Goal: Task Accomplishment & Management: Manage account settings

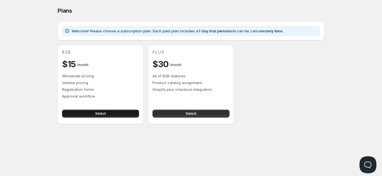
click at [122, 113] on button "Select" at bounding box center [100, 113] width 77 height 8
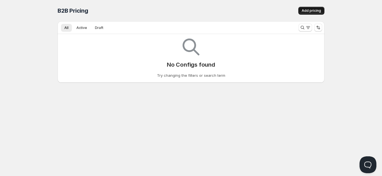
click at [320, 10] on span "Add pricing" at bounding box center [310, 10] width 19 height 4
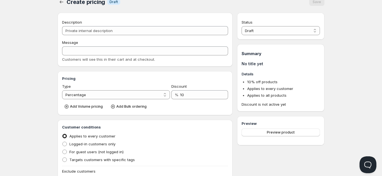
scroll to position [16, 0]
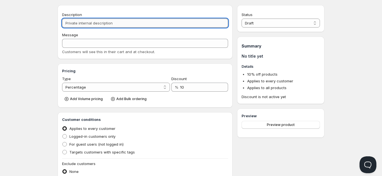
click at [110, 26] on input "Description" at bounding box center [145, 23] width 166 height 9
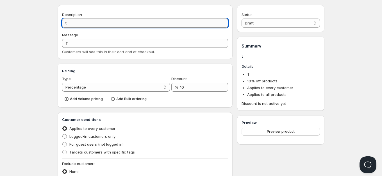
type input "t"
type input "T"
type input "te"
type input "TE"
type input "tes"
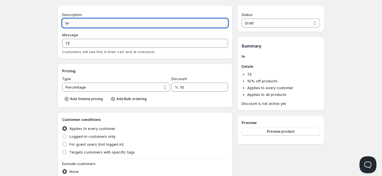
type input "TES"
type input "test"
type input "TEST"
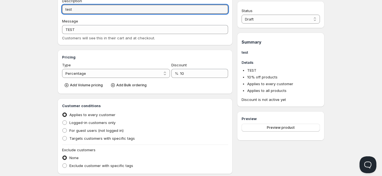
scroll to position [33, 0]
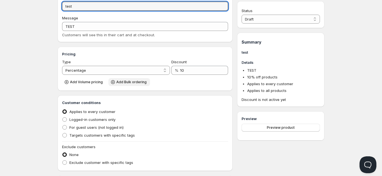
type input "test"
click at [120, 83] on span "Add Bulk ordering" at bounding box center [131, 82] width 30 height 4
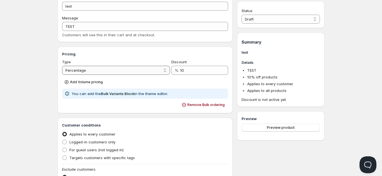
click option "Absolute" at bounding box center [0, 0] width 0 height 0
select select "1"
click option "Percentage" at bounding box center [0, 0] width 0 height 0
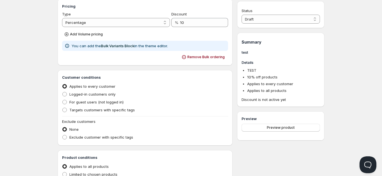
scroll to position [0, 0]
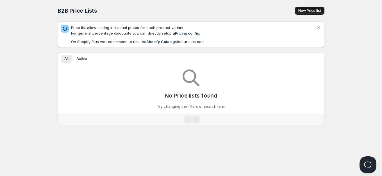
click at [308, 12] on span "New Price list" at bounding box center [309, 10] width 23 height 4
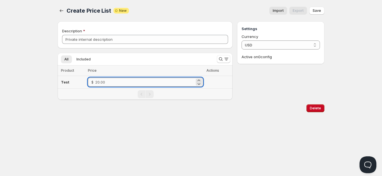
click at [135, 83] on input "number" at bounding box center [144, 81] width 99 height 9
click at [319, 8] on button "Save" at bounding box center [316, 11] width 15 height 8
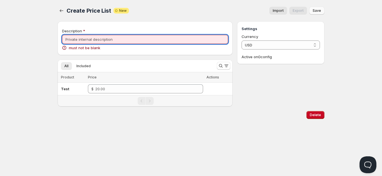
click at [83, 36] on input "Description" at bounding box center [145, 39] width 166 height 9
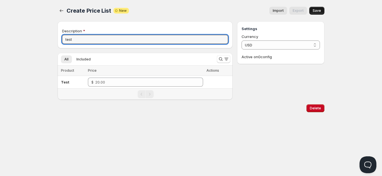
type input "test"
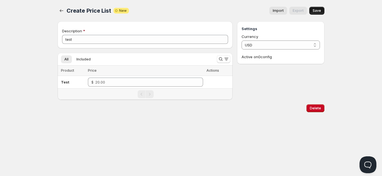
click at [320, 9] on span "Save" at bounding box center [316, 10] width 8 height 4
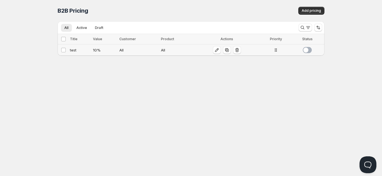
click at [311, 48] on div at bounding box center [307, 50] width 9 height 6
click at [216, 51] on icon "button" at bounding box center [217, 50] width 6 height 6
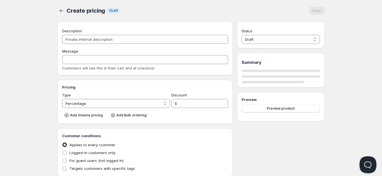
type input "test"
type input "TEST"
type input "10"
radio input "true"
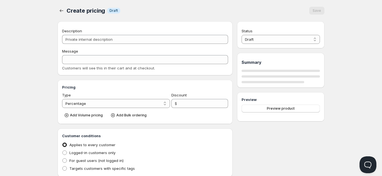
select select "1"
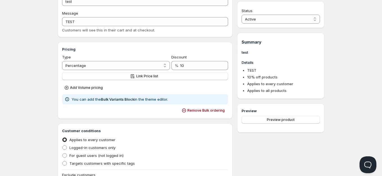
scroll to position [54, 0]
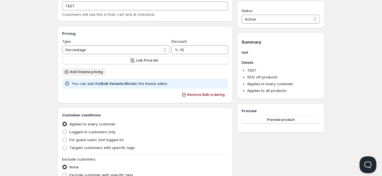
click at [90, 72] on span "Add Volume pricing" at bounding box center [86, 72] width 33 height 4
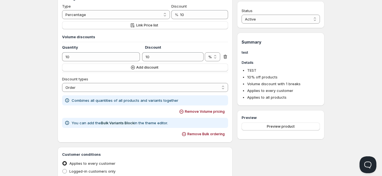
scroll to position [90, 0]
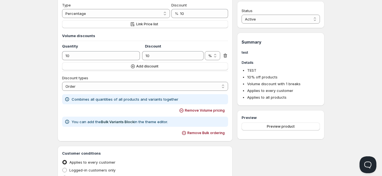
click at [226, 56] on icon at bounding box center [225, 56] width 4 height 4
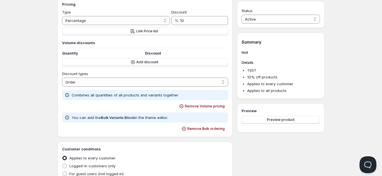
scroll to position [81, 0]
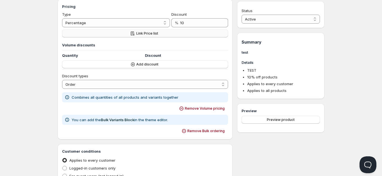
click at [159, 35] on button "Link Price list" at bounding box center [145, 33] width 166 height 8
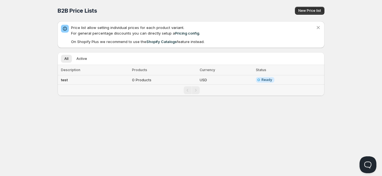
click at [75, 79] on td "test" at bounding box center [94, 79] width 73 height 9
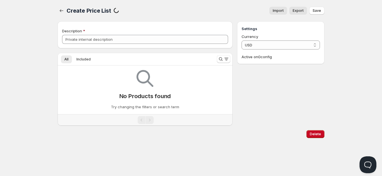
type input "test"
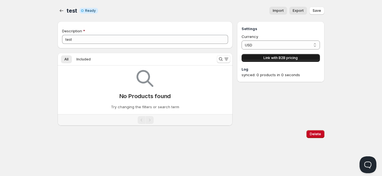
click at [273, 58] on span "Link with B2B pricing" at bounding box center [280, 58] width 34 height 4
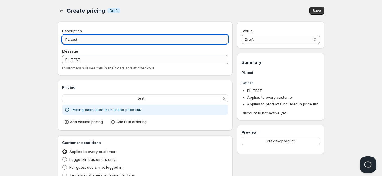
click at [109, 36] on input "PL test" at bounding box center [145, 39] width 166 height 9
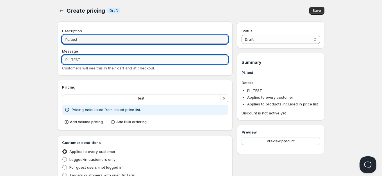
click at [108, 56] on input "PL_TEST" at bounding box center [145, 59] width 166 height 9
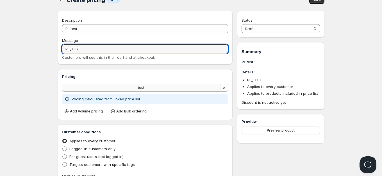
scroll to position [13, 0]
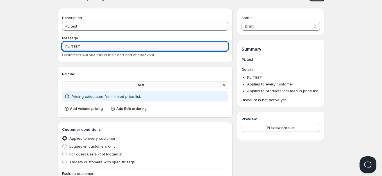
click at [137, 86] on button "test" at bounding box center [141, 85] width 158 height 8
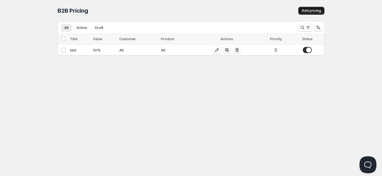
click at [308, 10] on span "Add pricing" at bounding box center [310, 10] width 19 height 4
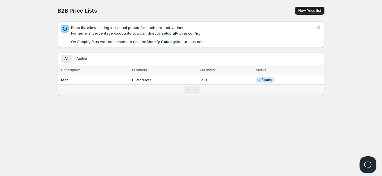
click at [307, 12] on span "New Price list" at bounding box center [309, 10] width 23 height 4
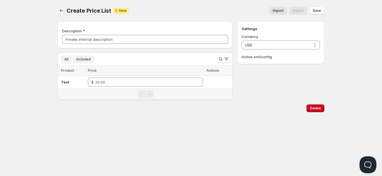
click at [90, 62] on button "Included" at bounding box center [83, 59] width 21 height 8
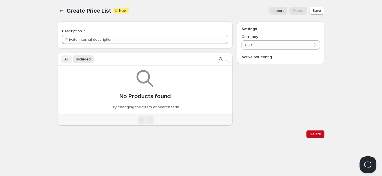
click at [67, 59] on span "All" at bounding box center [66, 59] width 4 height 4
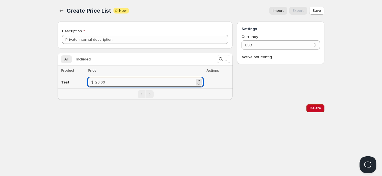
click at [109, 86] on input "number" at bounding box center [144, 81] width 99 height 9
click at [88, 59] on span "Included" at bounding box center [83, 59] width 14 height 4
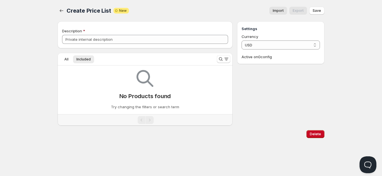
click at [148, 108] on p "Try changing the filters or search term" at bounding box center [145, 107] width 68 height 6
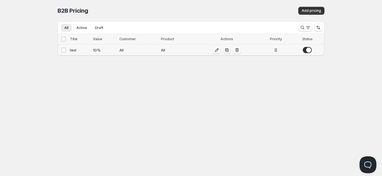
click at [217, 49] on icon "button" at bounding box center [217, 50] width 6 height 6
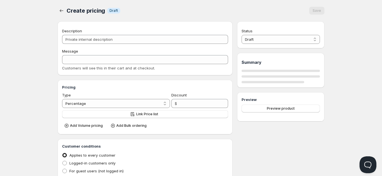
type input "test"
type input "TEST"
type input "10"
radio input "true"
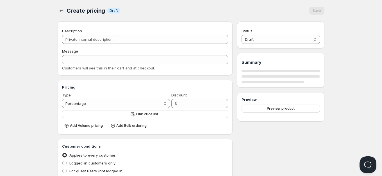
select select "1"
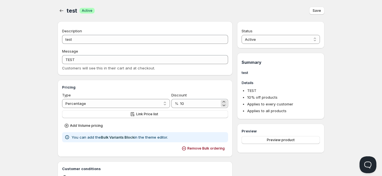
scroll to position [34, 0]
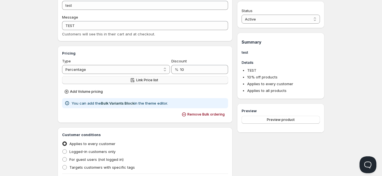
click at [156, 82] on span "Link Price list" at bounding box center [147, 80] width 22 height 4
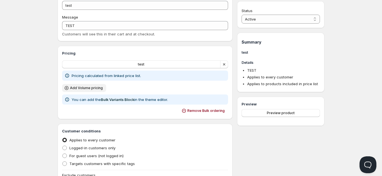
click at [91, 86] on span "Add Volume pricing" at bounding box center [86, 88] width 33 height 4
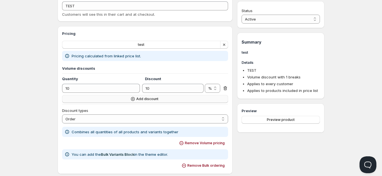
scroll to position [67, 0]
